Goal: Complete application form

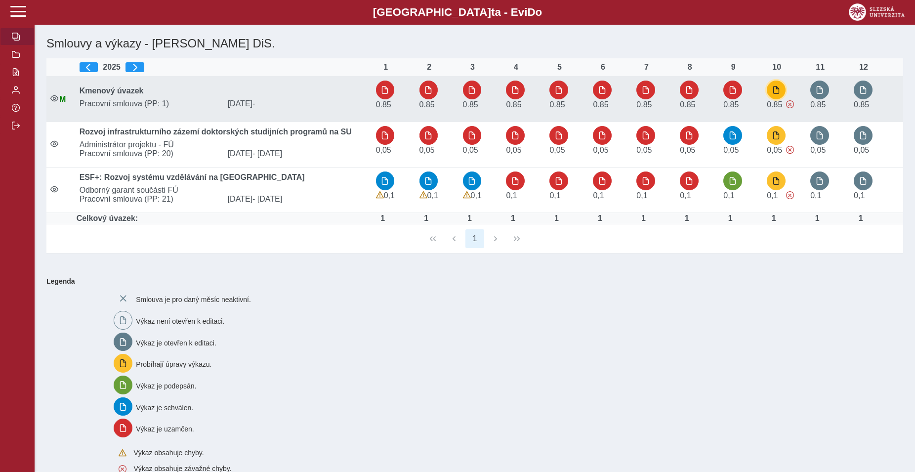
click at [776, 96] on button "button" at bounding box center [776, 90] width 19 height 19
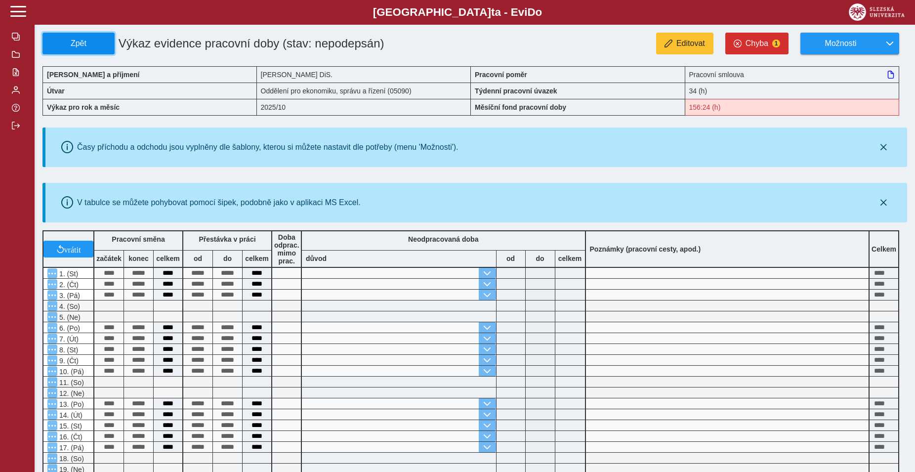
click at [66, 40] on span "Zpět" at bounding box center [78, 43] width 63 height 9
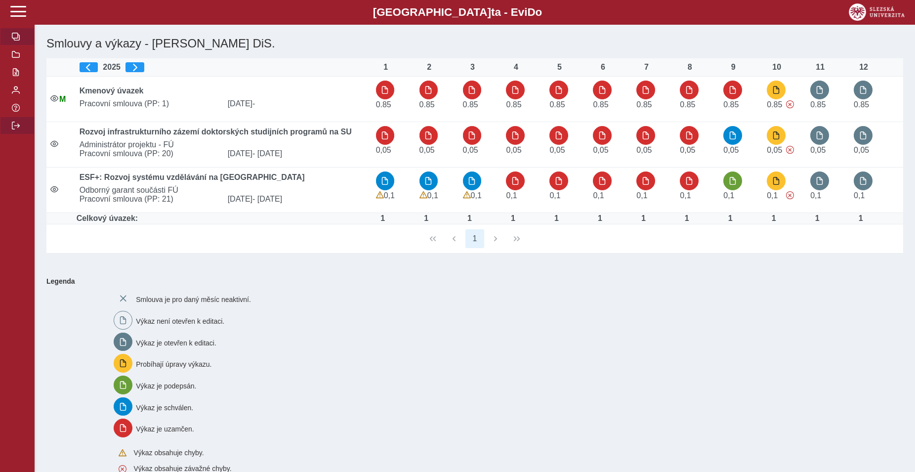
click at [16, 129] on span "button" at bounding box center [16, 126] width 8 height 8
